Goal: Use online tool/utility: Utilize a website feature to perform a specific function

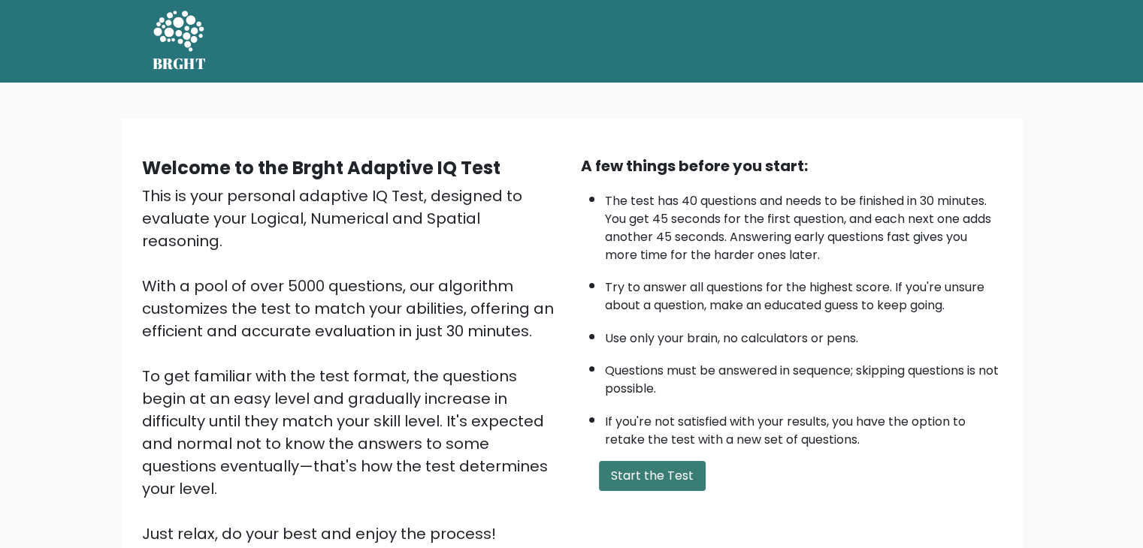
click at [648, 485] on button "Start the Test" at bounding box center [652, 476] width 107 height 30
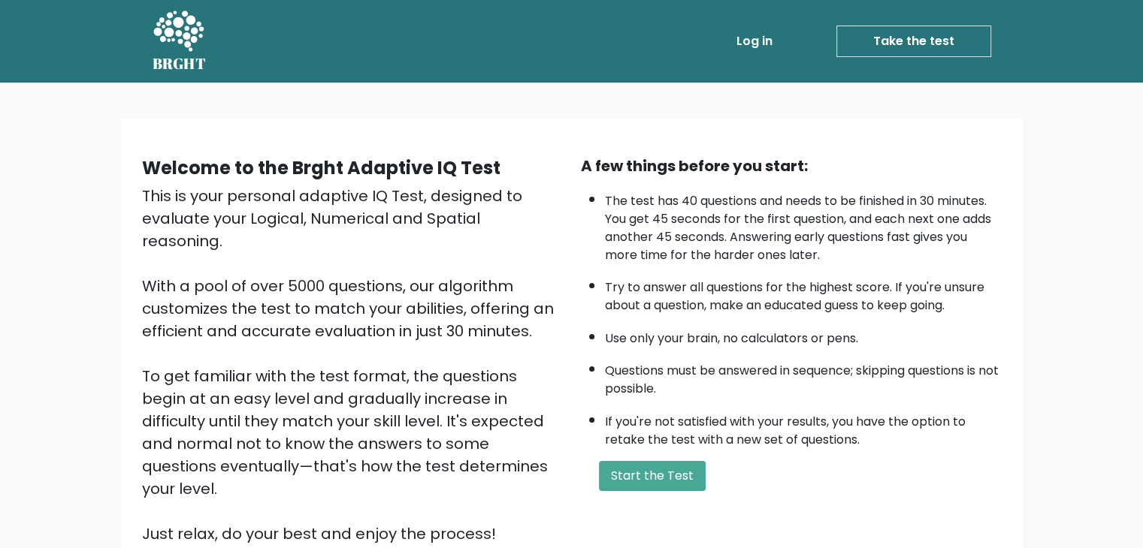
click at [897, 45] on link "Take the test" at bounding box center [913, 42] width 155 height 32
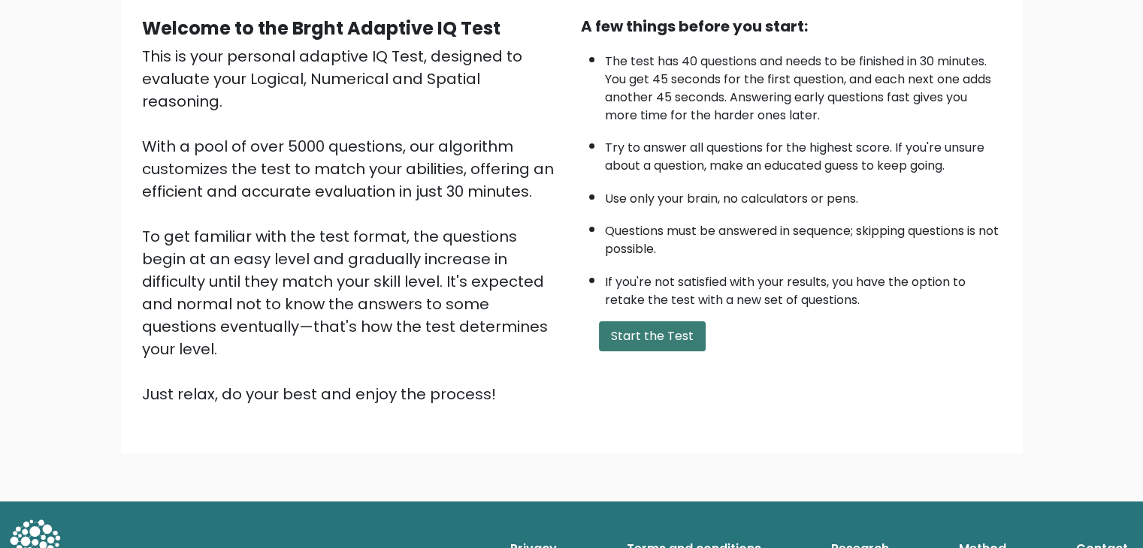
click at [642, 332] on button "Start the Test" at bounding box center [652, 337] width 107 height 30
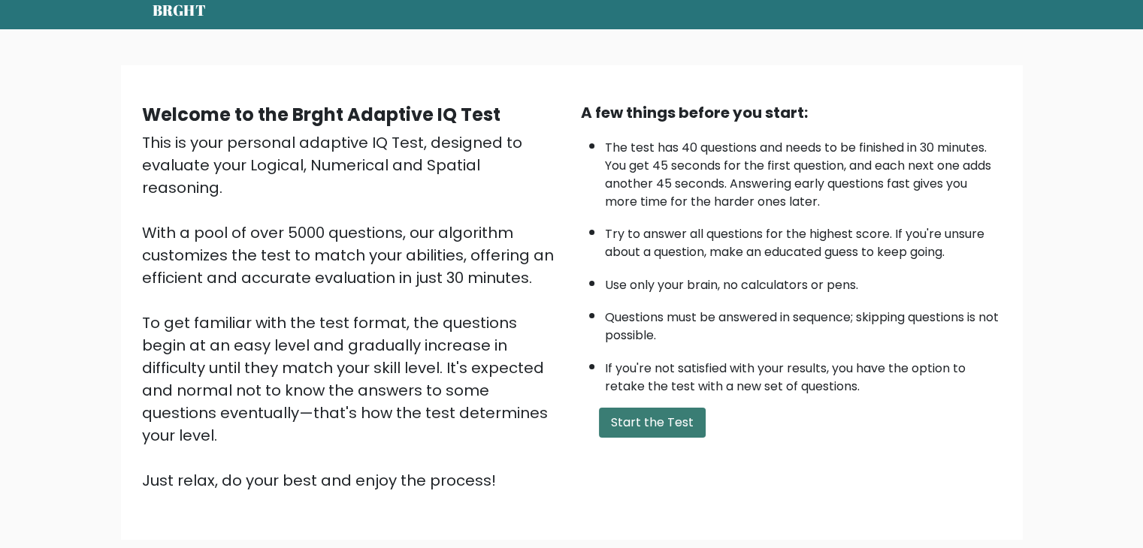
scroll to position [0, 0]
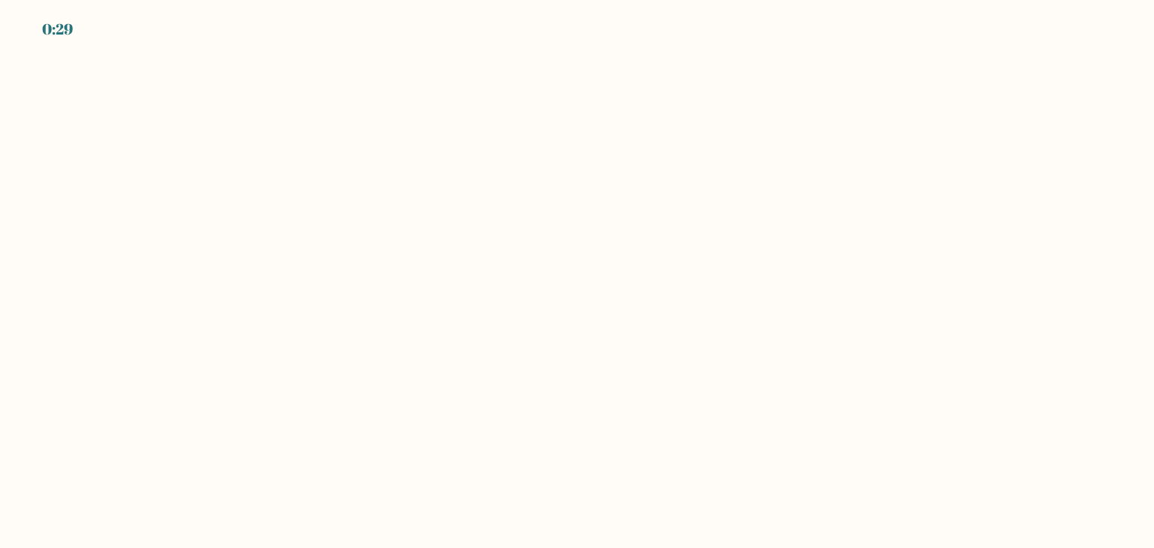
click at [890, 379] on body "0:29" at bounding box center [577, 274] width 1154 height 548
click at [890, 379] on body "0:27" at bounding box center [577, 274] width 1154 height 548
click at [493, 113] on body "0:20" at bounding box center [577, 274] width 1154 height 548
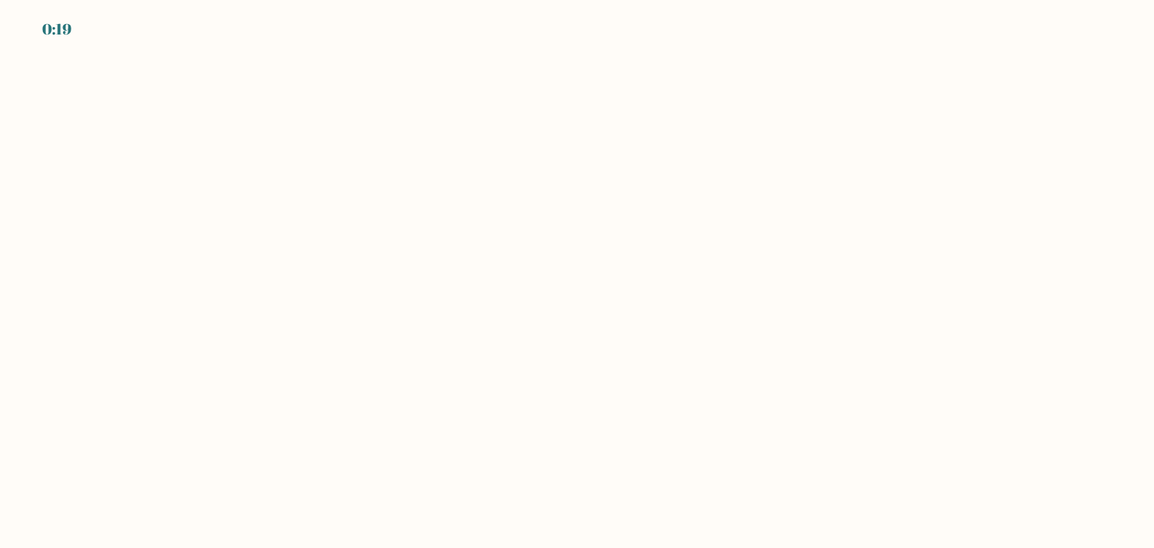
click at [108, 49] on body "0:19" at bounding box center [577, 274] width 1154 height 548
click at [540, 249] on body "0:19" at bounding box center [577, 274] width 1154 height 548
drag, startPoint x: 573, startPoint y: 259, endPoint x: 670, endPoint y: 292, distance: 102.4
click at [592, 270] on body "0:19" at bounding box center [577, 274] width 1154 height 548
click at [739, 314] on body "0:18" at bounding box center [577, 274] width 1154 height 548
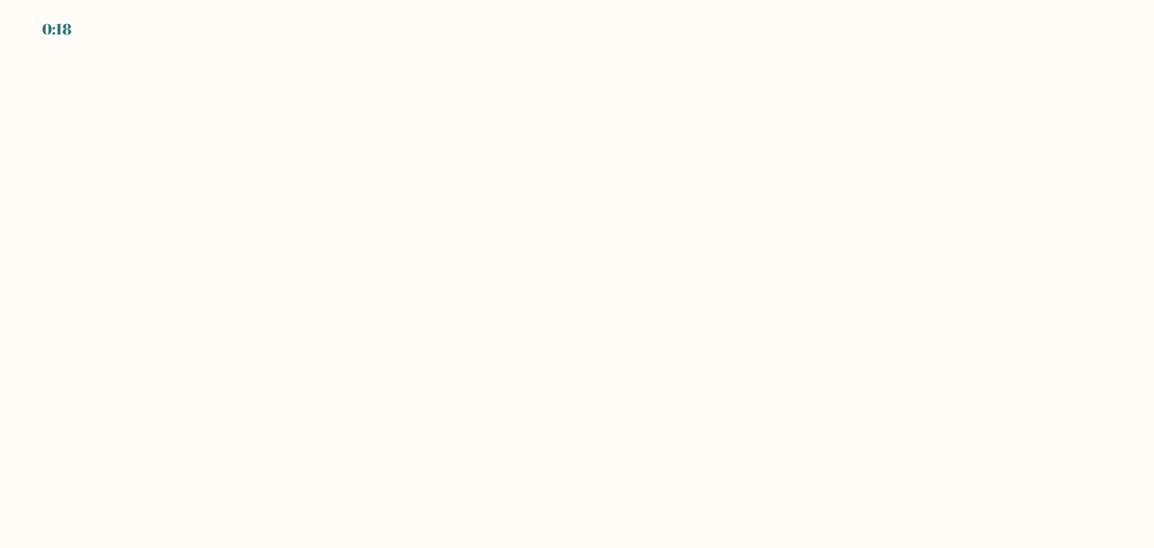
click at [742, 337] on body "0:18" at bounding box center [577, 274] width 1154 height 548
click at [689, 387] on body "0:18" at bounding box center [577, 274] width 1154 height 548
